Goal: Information Seeking & Learning: Learn about a topic

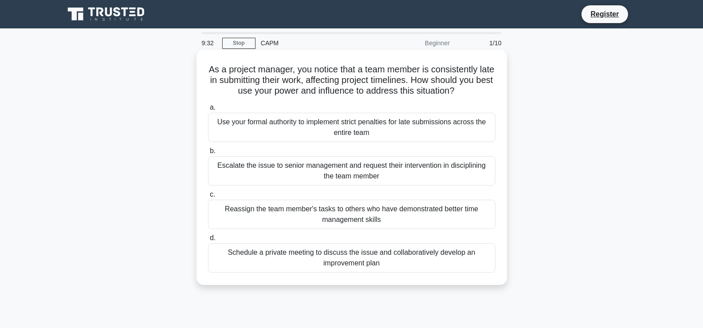
click at [268, 256] on div "Schedule a private meeting to discuss the issue and collaboratively develop an …" at bounding box center [351, 257] width 287 height 29
click at [208, 241] on input "d. Schedule a private meeting to discuss the issue and collaboratively develop …" at bounding box center [208, 238] width 0 height 6
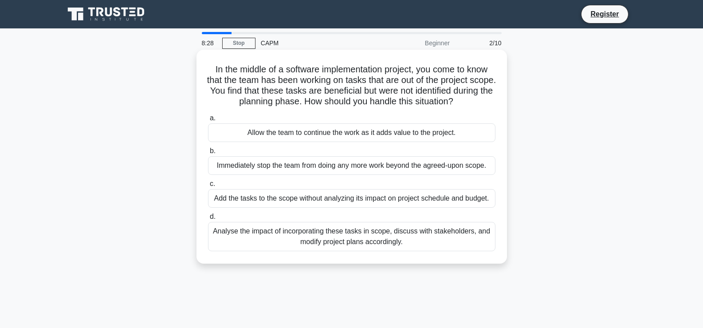
click at [370, 244] on div "Analyse the impact of incorporating these tasks in scope, discuss with stakehol…" at bounding box center [351, 236] width 287 height 29
click at [208, 220] on input "d. Analyse the impact of incorporating these tasks in scope, discuss with stake…" at bounding box center [208, 217] width 0 height 6
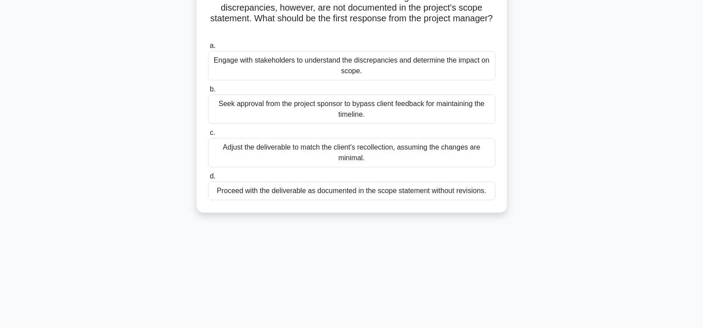
scroll to position [44, 0]
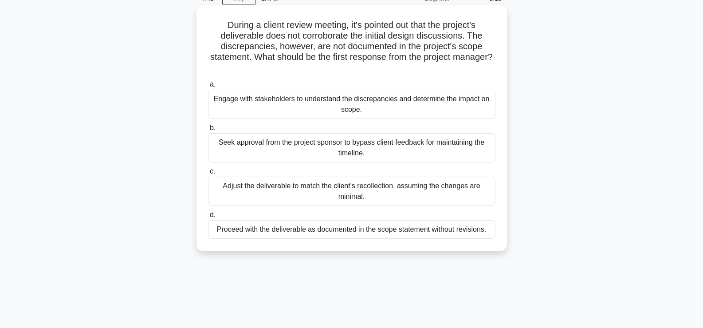
click at [377, 102] on div "Engage with stakeholders to understand the discrepancies and determine the impa…" at bounding box center [351, 104] width 287 height 29
click at [208, 87] on input "a. Engage with stakeholders to understand the discrepancies and determine the i…" at bounding box center [208, 85] width 0 height 6
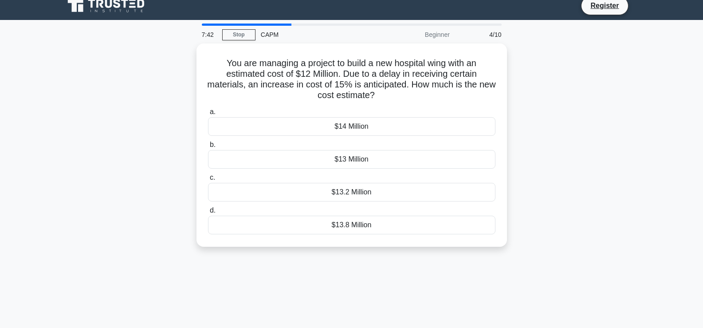
scroll to position [0, 0]
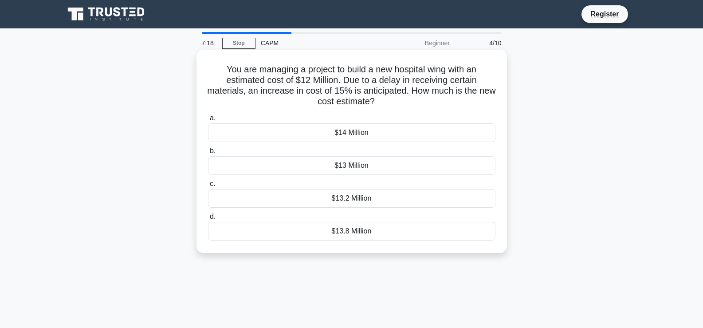
click at [350, 233] on div "$13.8 Million" at bounding box center [351, 231] width 287 height 19
click at [208, 220] on input "d. $13.8 Million" at bounding box center [208, 217] width 0 height 6
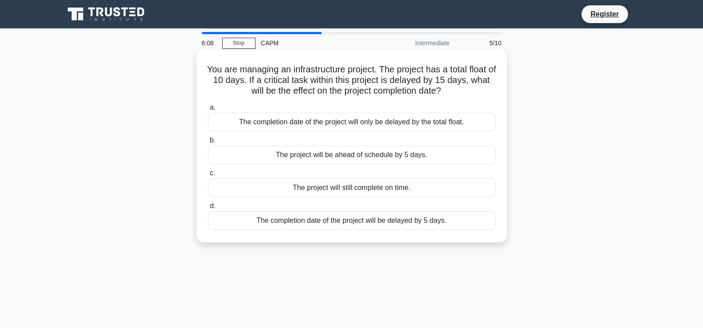
click at [433, 226] on div "The completion date of the project will be delayed by 5 days." at bounding box center [351, 220] width 287 height 19
click at [208, 209] on input "d. The completion date of the project will be delayed by 5 days." at bounding box center [208, 206] width 0 height 6
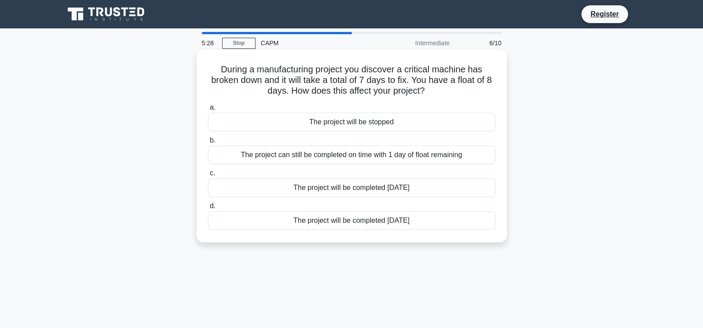
click at [390, 154] on div "The project can still be completed on time with 1 day of float remaining" at bounding box center [351, 155] width 287 height 19
click at [208, 143] on input "b. The project can still be completed on time with 1 day of float remaining" at bounding box center [208, 141] width 0 height 6
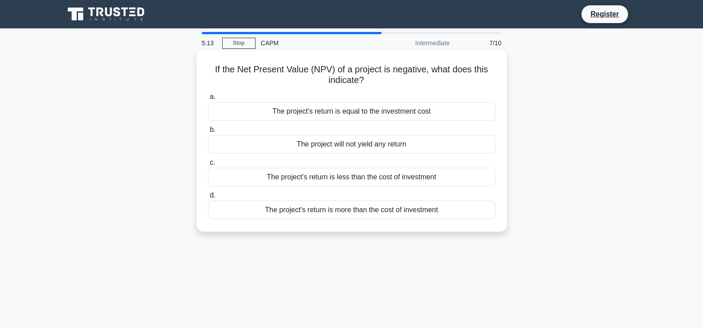
click at [352, 208] on div "The project's return is more than the cost of investment" at bounding box center [351, 210] width 287 height 19
click at [208, 198] on input "d. The project's return is more than the cost of investment" at bounding box center [208, 196] width 0 height 6
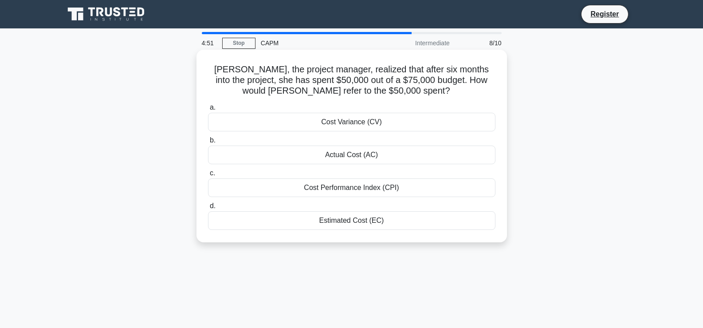
click at [395, 121] on div "Cost Variance (CV)" at bounding box center [351, 122] width 287 height 19
click at [208, 110] on input "a. Cost Variance (CV)" at bounding box center [208, 108] width 0 height 6
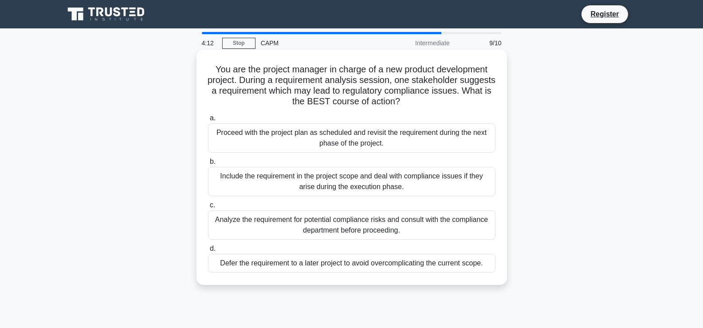
click at [388, 224] on div "Analyze the requirement for potential compliance risks and consult with the com…" at bounding box center [351, 224] width 287 height 29
click at [208, 208] on input "c. Analyze the requirement for potential compliance risks and consult with the …" at bounding box center [208, 205] width 0 height 6
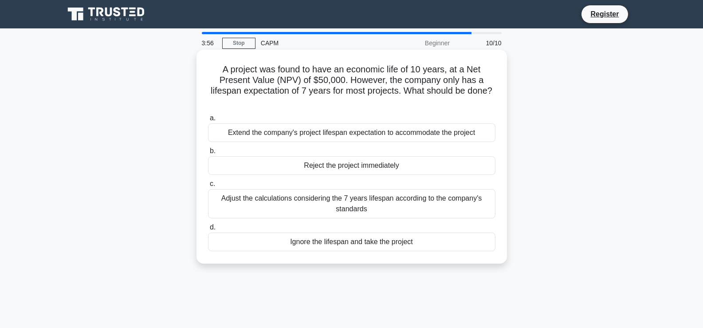
click at [412, 133] on div "Extend the company's project lifespan expectation to accommodate the project" at bounding box center [351, 132] width 287 height 19
click at [208, 121] on input "a. Extend the company's project lifespan expectation to accommodate the project" at bounding box center [208, 118] width 0 height 6
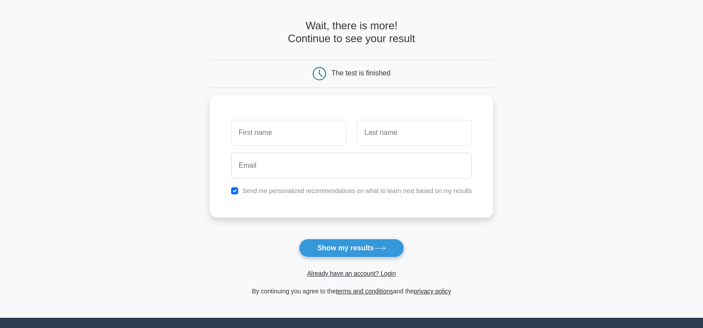
scroll to position [89, 0]
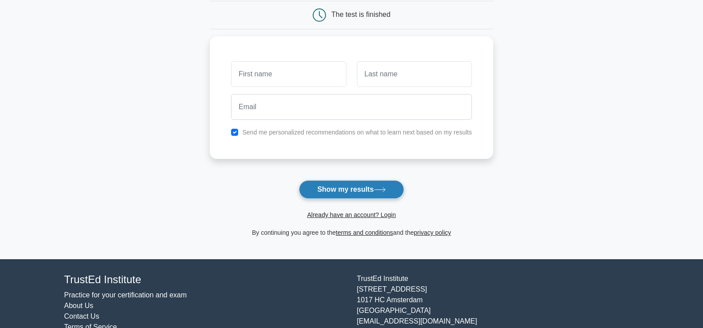
click at [371, 189] on button "Show my results" at bounding box center [351, 189] width 105 height 19
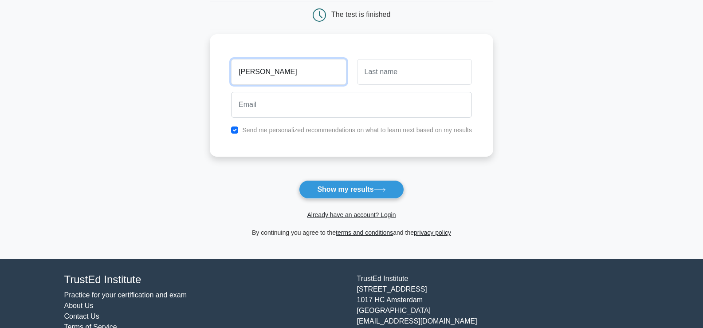
type input "[PERSON_NAME]"
click at [378, 70] on input "text" at bounding box center [414, 72] width 115 height 26
type input "yong"
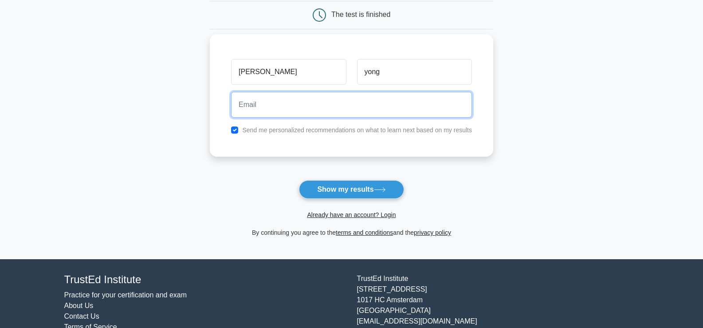
click at [352, 98] on input "email" at bounding box center [351, 105] width 241 height 26
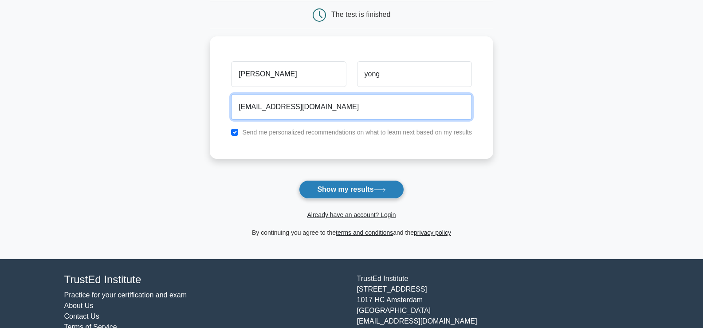
type input "kevwy80@gmail.com"
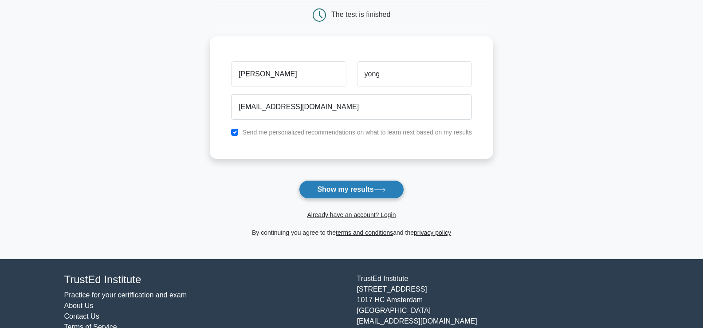
click at [329, 190] on button "Show my results" at bounding box center [351, 189] width 105 height 19
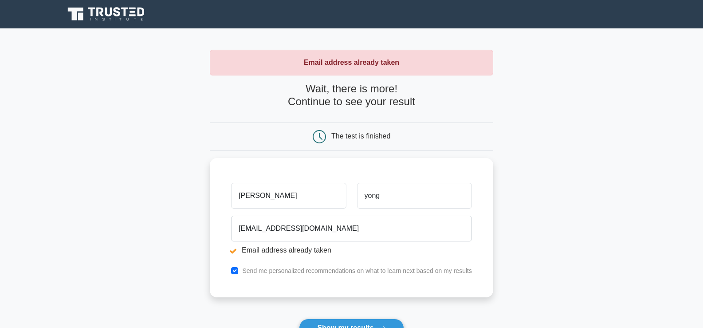
scroll to position [44, 0]
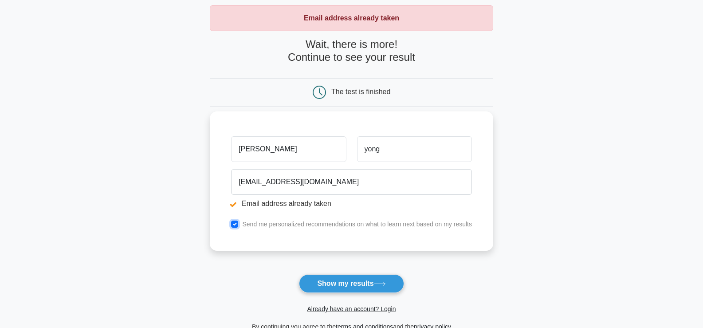
click at [236, 227] on input "checkbox" at bounding box center [234, 223] width 7 height 7
checkbox input "false"
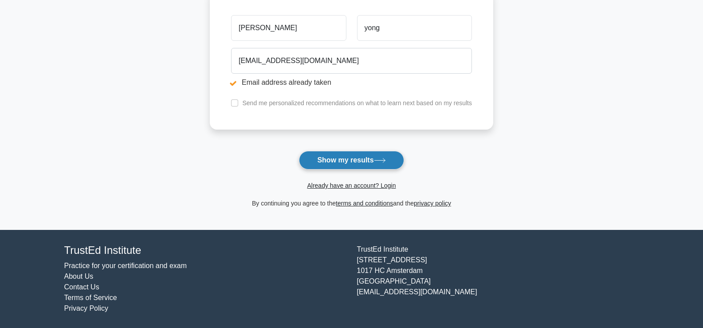
click at [366, 156] on button "Show my results" at bounding box center [351, 160] width 105 height 19
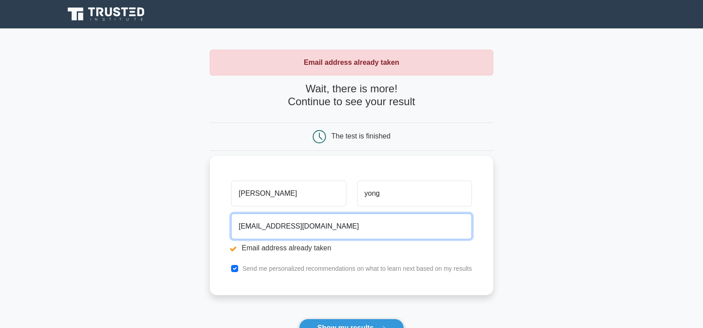
drag, startPoint x: 308, startPoint y: 228, endPoint x: 212, endPoint y: 235, distance: 96.5
click at [212, 235] on div "[PERSON_NAME] [EMAIL_ADDRESS][DOMAIN_NAME] Email address already taken Send me …" at bounding box center [351, 225] width 283 height 139
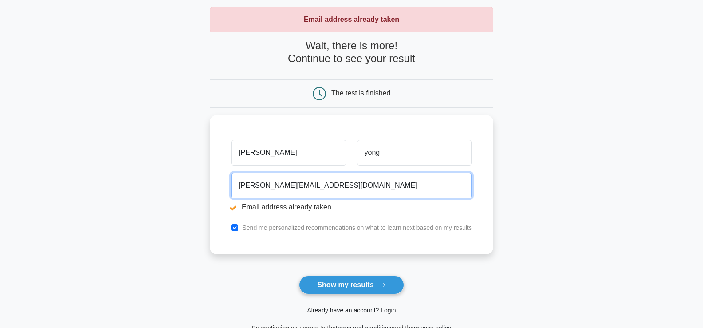
scroll to position [89, 0]
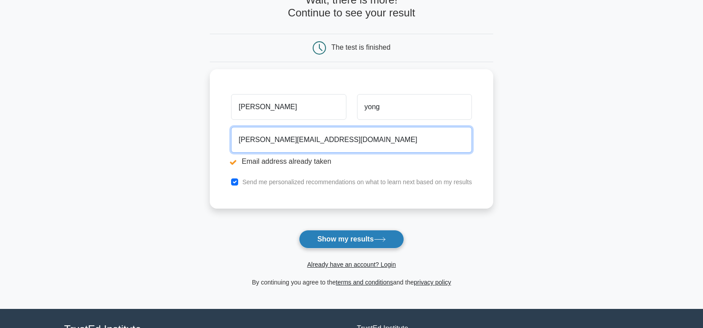
type input "kevin@geniuscom.com.my"
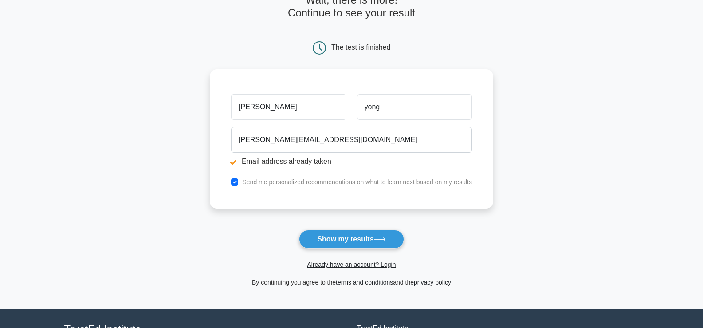
click at [319, 237] on button "Show my results" at bounding box center [351, 239] width 105 height 19
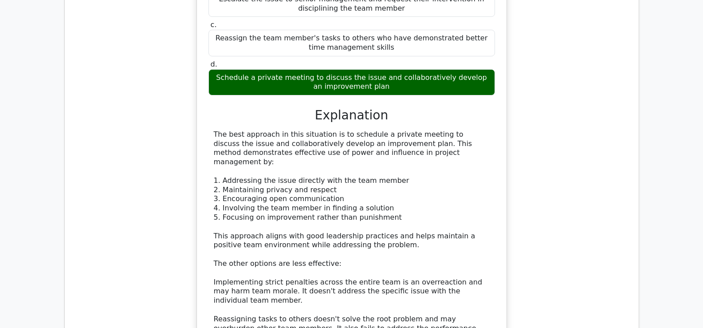
scroll to position [976, 0]
